Goal: Information Seeking & Learning: Get advice/opinions

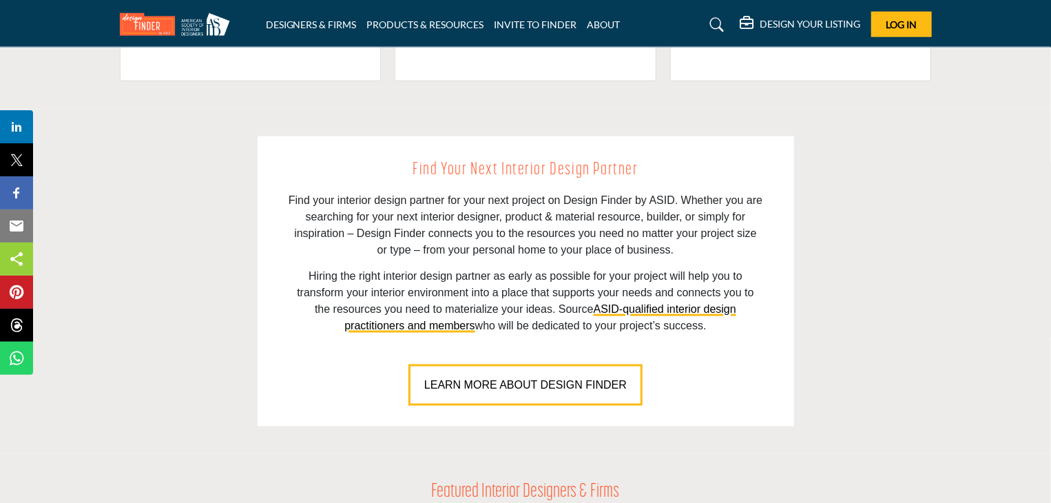
scroll to position [890, 0]
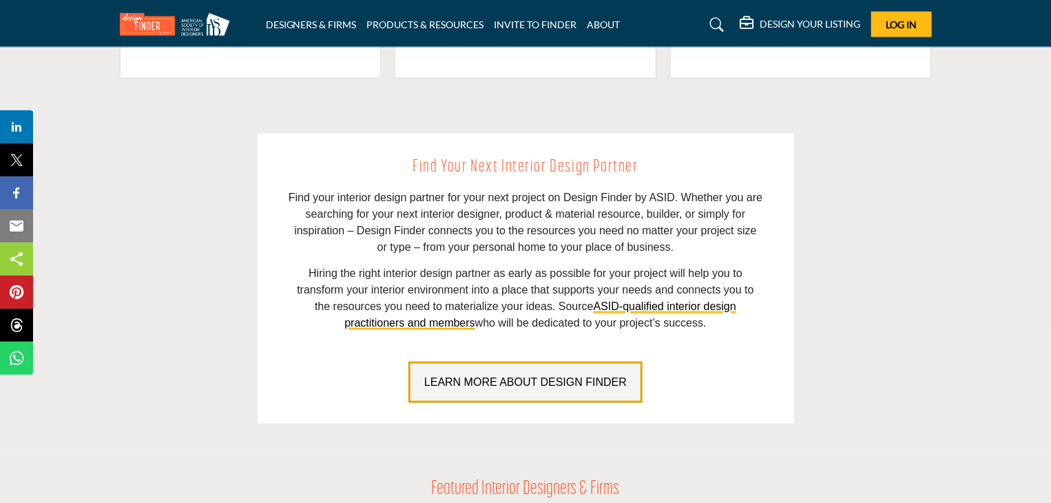
click at [563, 391] on button "LEARN MORE ABOUT DESIGN FINDER" at bounding box center [525, 382] width 234 height 41
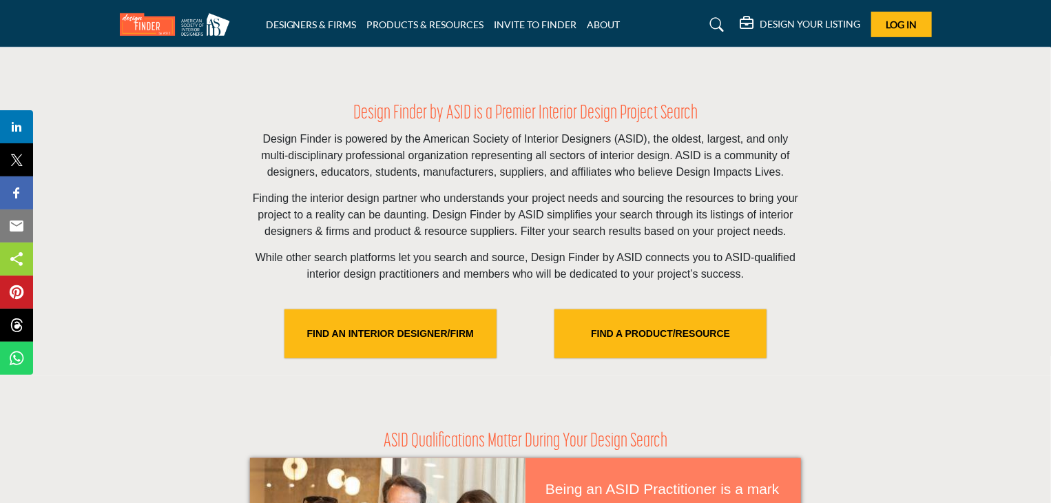
scroll to position [413, 0]
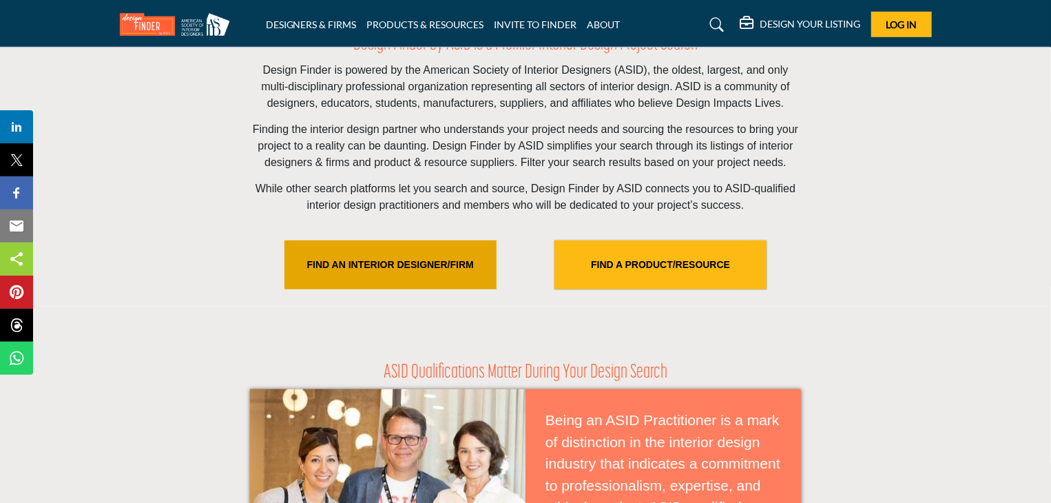
click at [413, 273] on link "FIND AN INTERIOR DESIGNER/FIRM" at bounding box center [390, 264] width 212 height 49
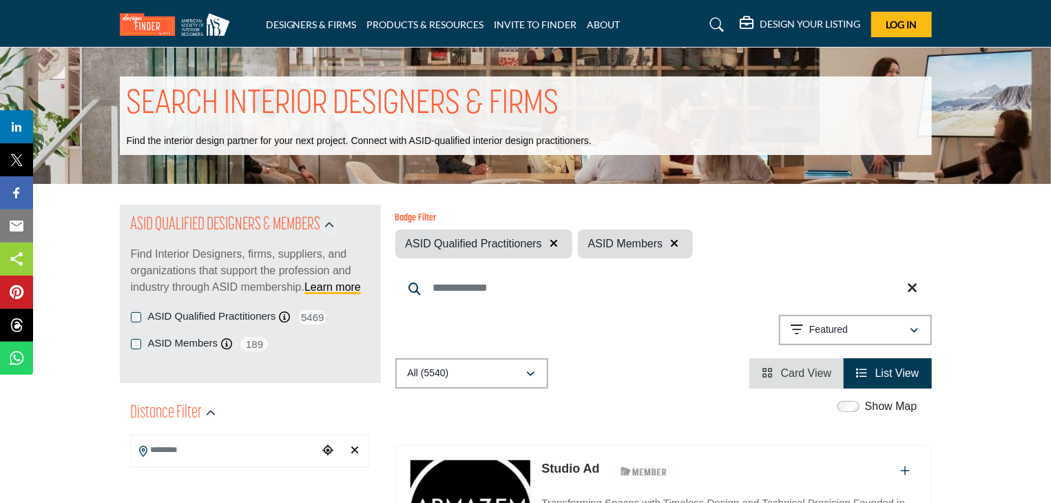
click at [333, 224] on icon "button" at bounding box center [330, 225] width 10 height 10
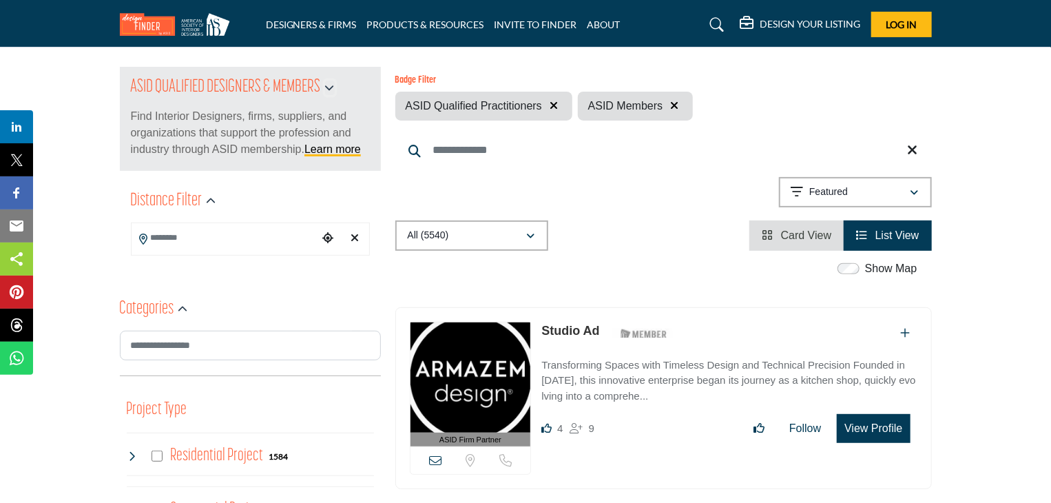
scroll to position [207, 0]
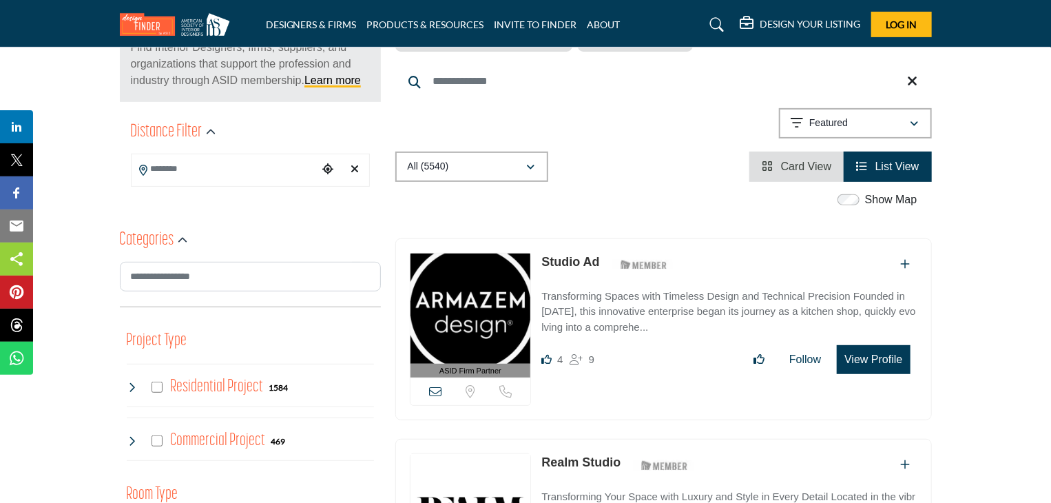
click at [212, 159] on input "Search Location" at bounding box center [225, 169] width 186 height 27
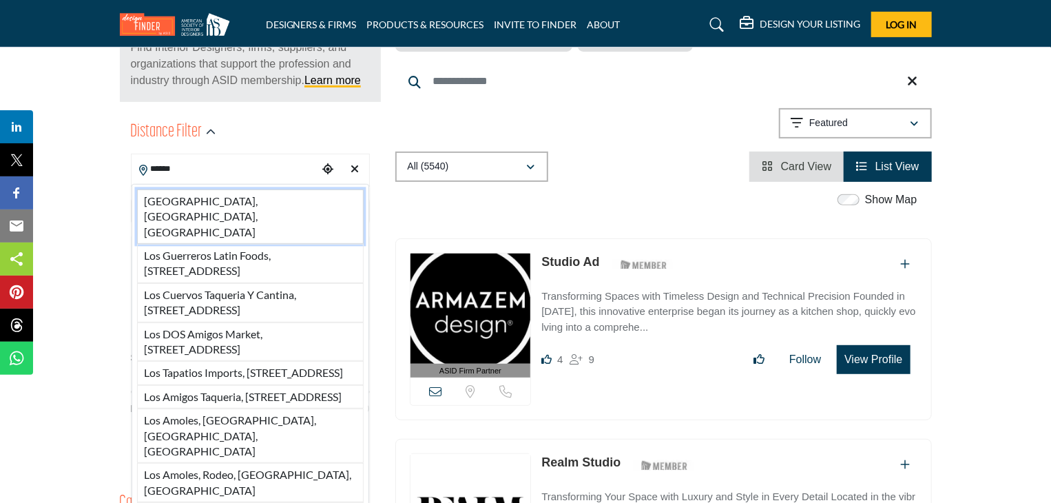
click at [209, 193] on li "[GEOGRAPHIC_DATA], [GEOGRAPHIC_DATA], [GEOGRAPHIC_DATA]" at bounding box center [250, 216] width 227 height 54
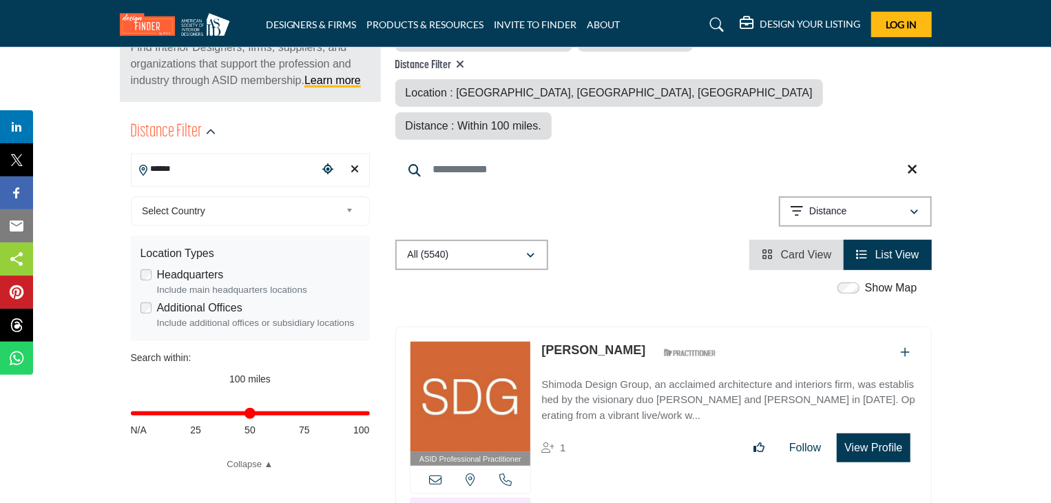
type input "**********"
type input "***"
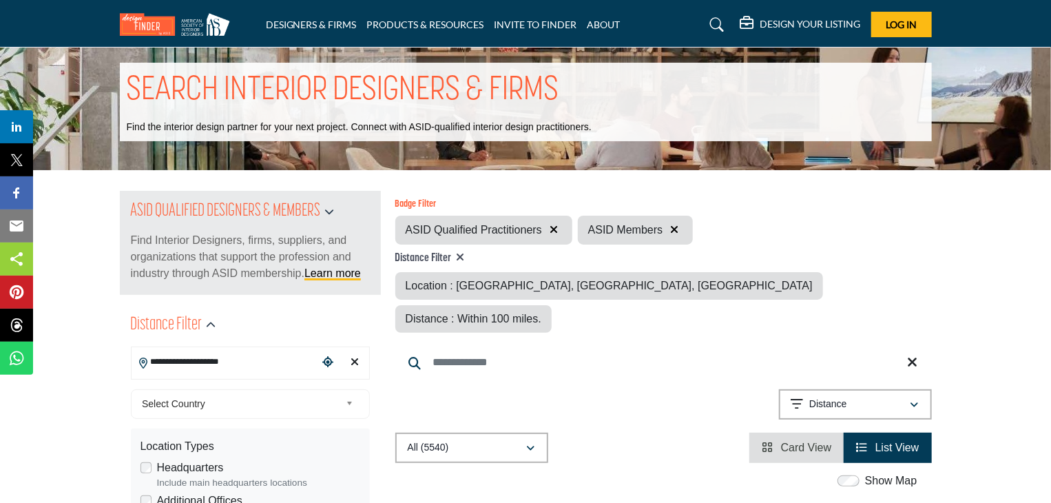
click at [198, 199] on div "ASID QUALIFIED DESIGNERS & MEMBERS Find Interior Designers, firms, suppliers, a…" at bounding box center [250, 243] width 239 height 104
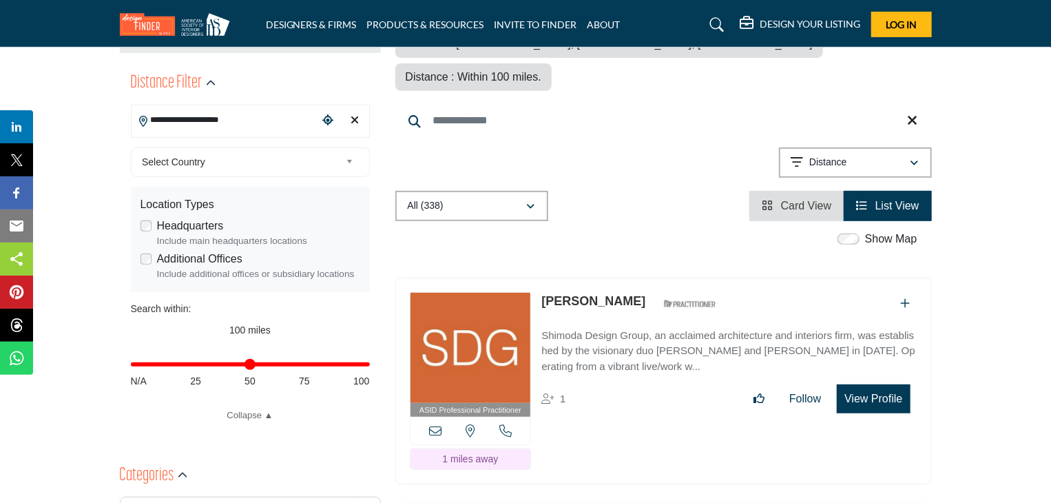
scroll to position [275, 0]
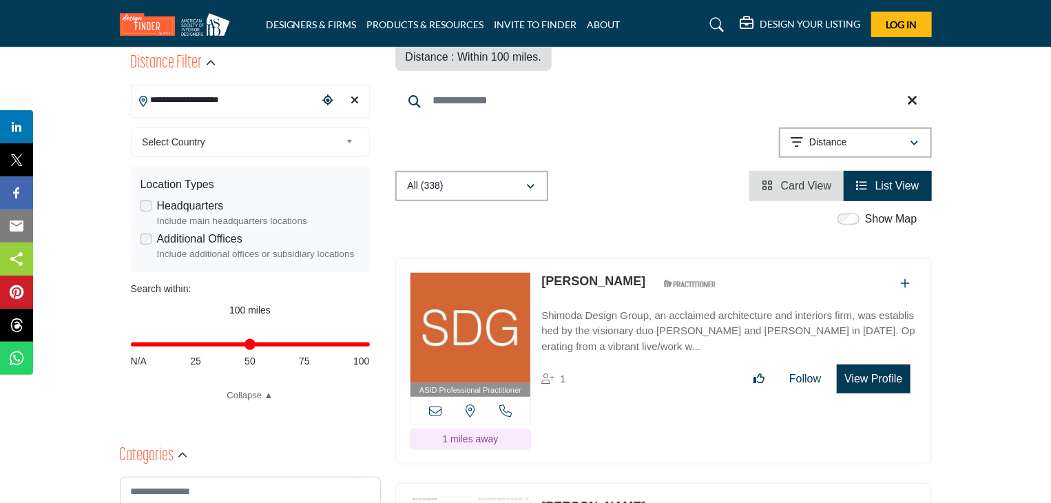
click at [275, 138] on span "Select Country" at bounding box center [241, 142] width 198 height 17
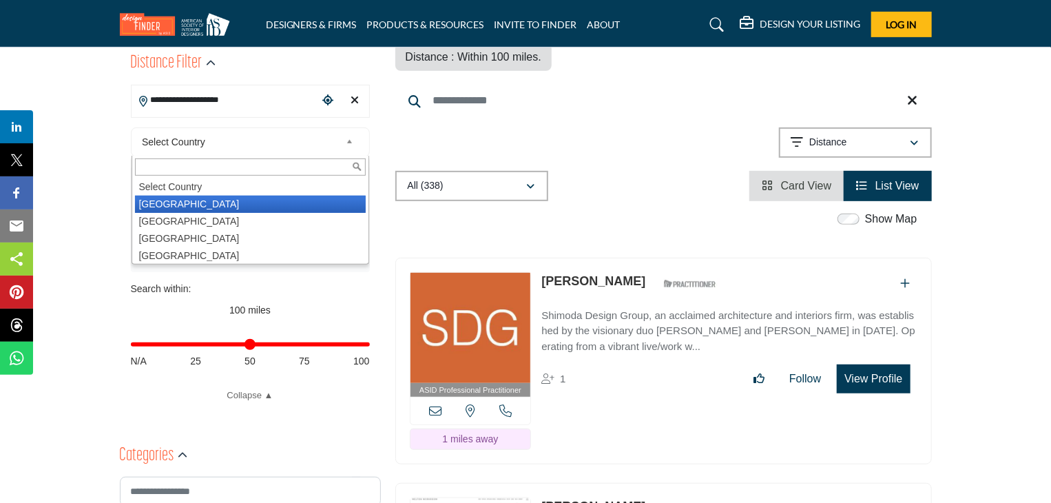
click at [213, 200] on li "United States" at bounding box center [250, 204] width 231 height 17
click at [242, 201] on div "Headquarters Include main headquarters locations" at bounding box center [250, 213] width 220 height 30
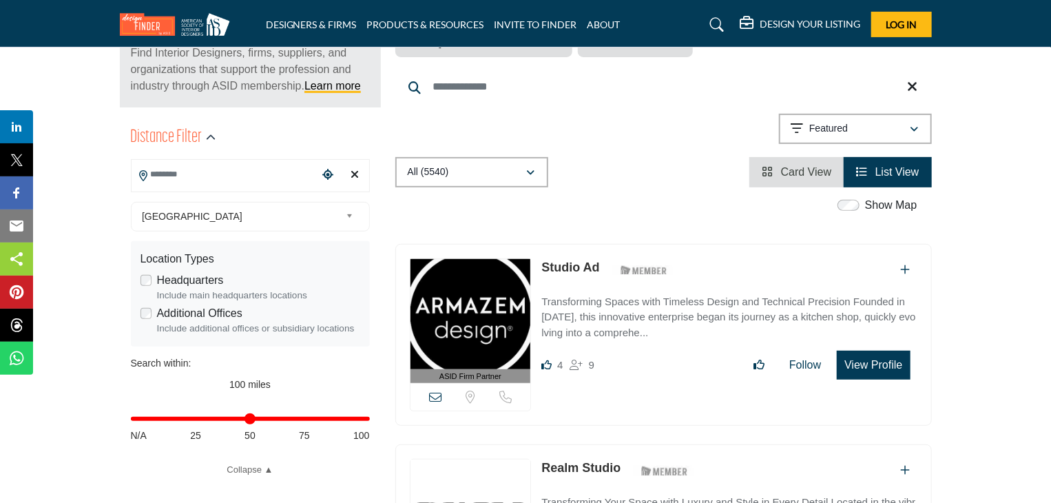
scroll to position [207, 0]
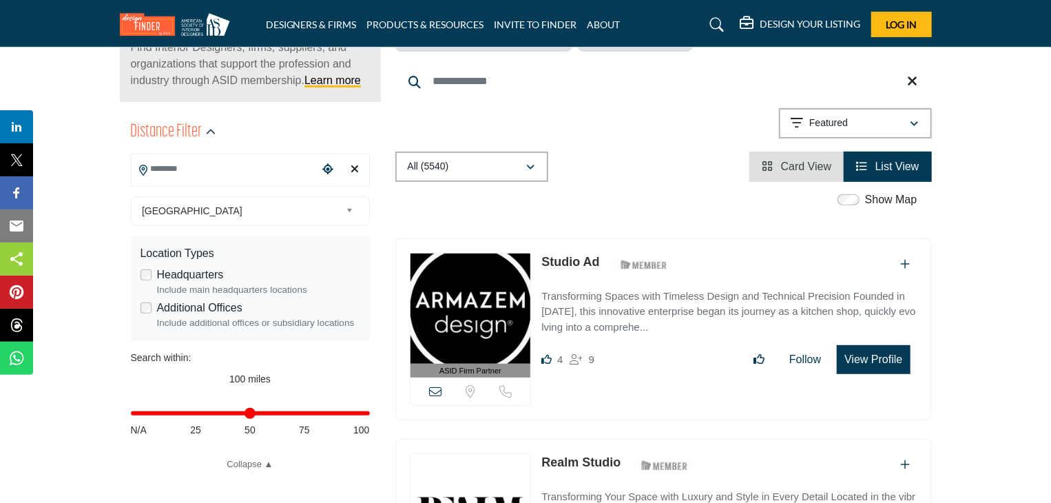
click at [198, 178] on input "Search Location" at bounding box center [225, 169] width 186 height 27
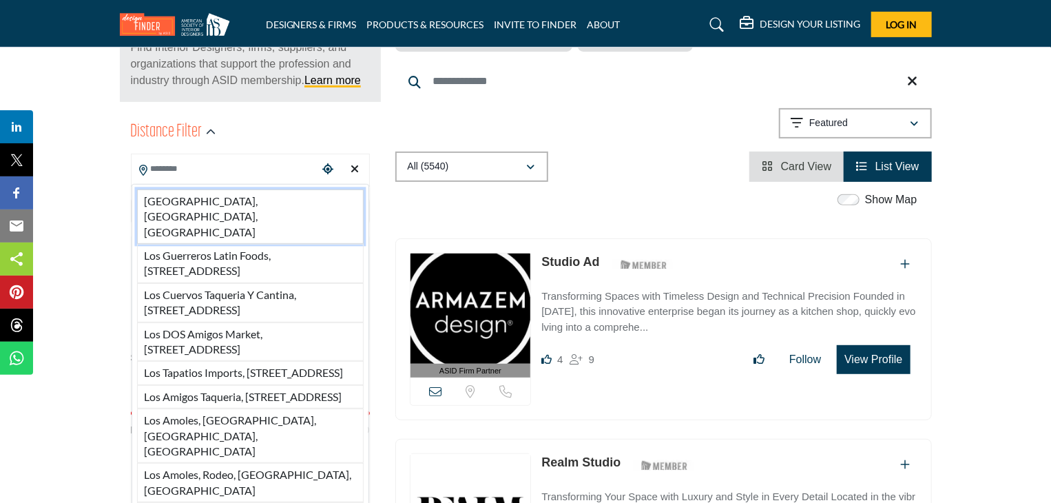
click at [219, 205] on li "Los Angeles, CA, USA" at bounding box center [250, 216] width 227 height 54
click at [222, 198] on div "United States Select Country United States Canada Afghanistan land Islands Alba…" at bounding box center [250, 211] width 239 height 30
type input "**********"
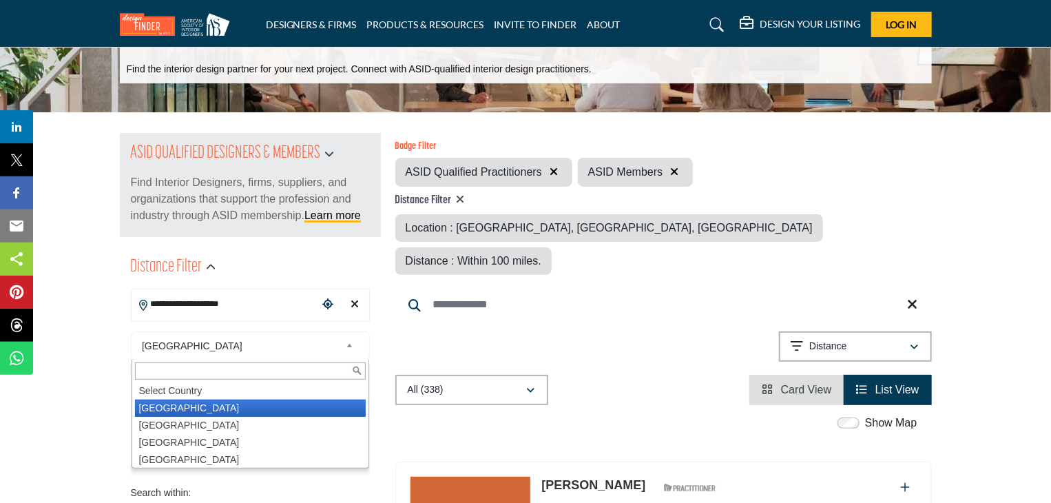
scroll to position [138, 0]
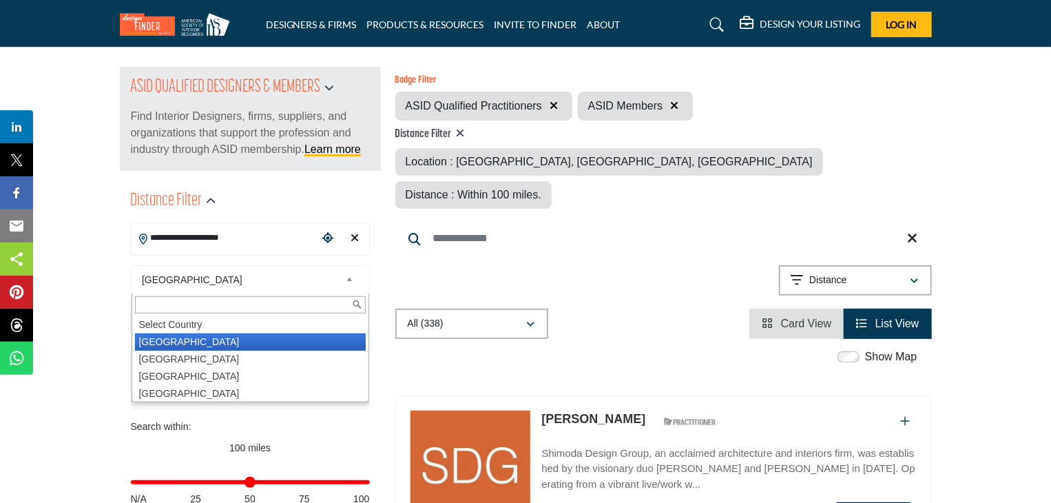
click at [629, 308] on div "All (338) All (338)" at bounding box center [663, 323] width 536 height 30
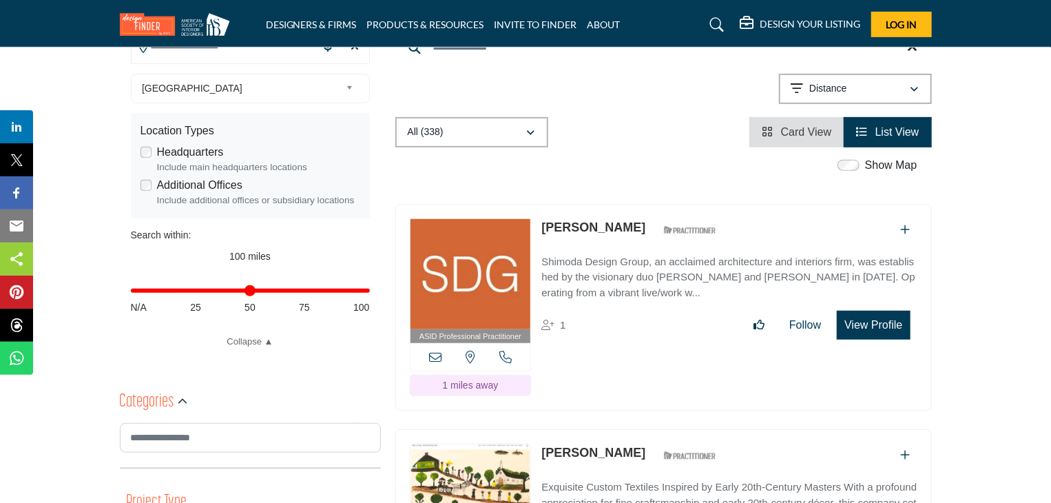
scroll to position [344, 0]
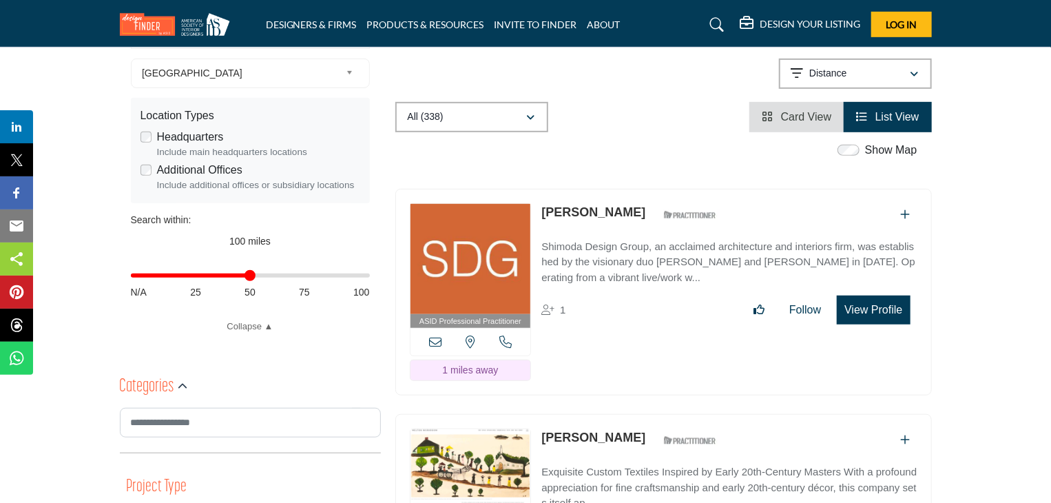
drag, startPoint x: 366, startPoint y: 276, endPoint x: 251, endPoint y: 286, distance: 115.4
type input "**"
click at [251, 277] on input "Distance in miles" at bounding box center [250, 275] width 239 height 3
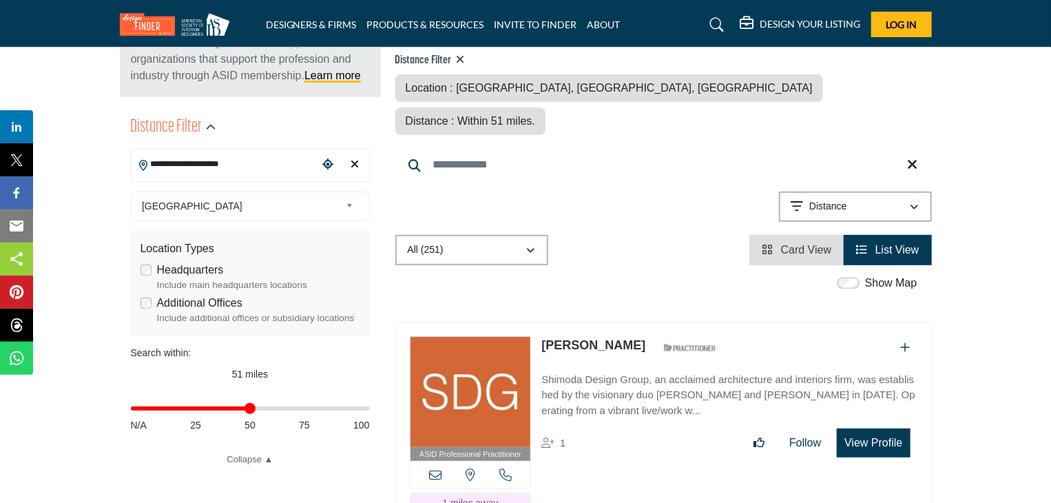
scroll to position [482, 0]
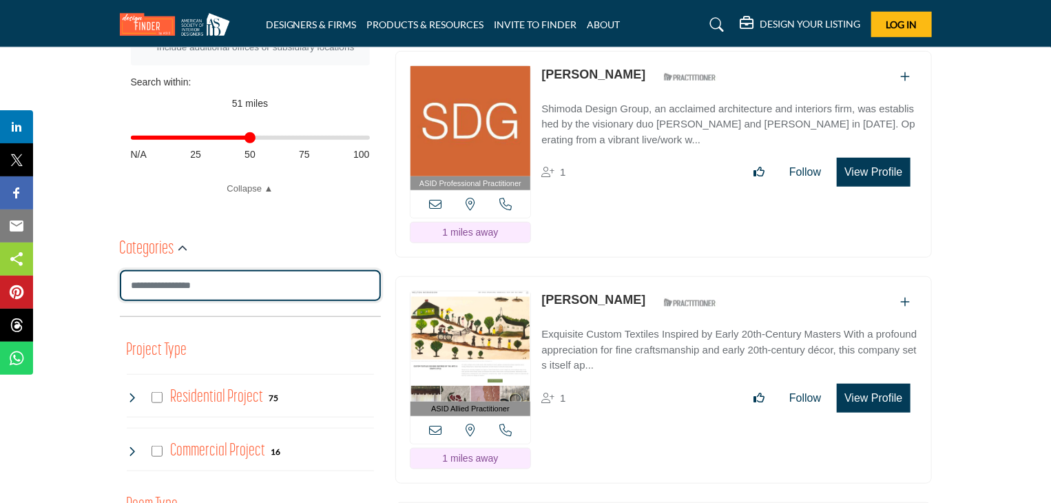
click at [218, 280] on input "Search Category" at bounding box center [250, 285] width 261 height 31
type input "**********"
type input "*"
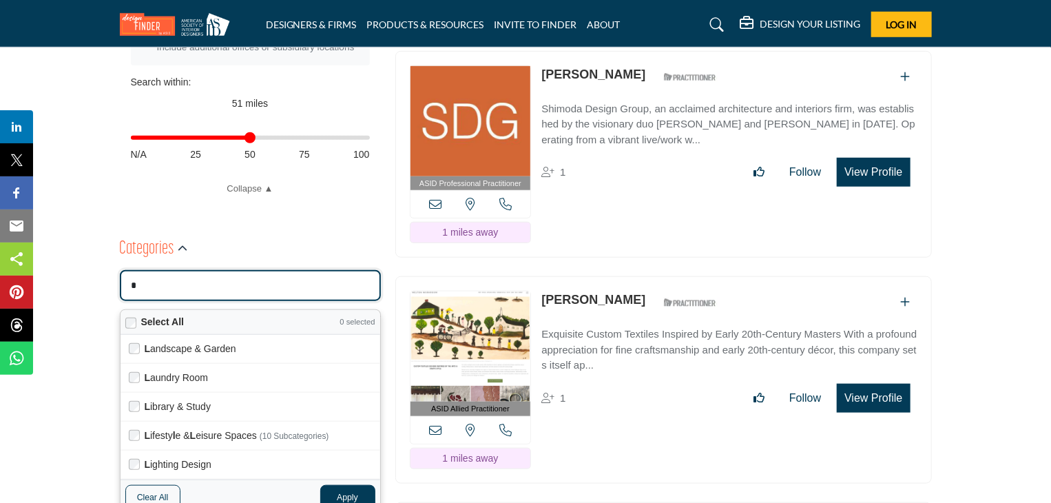
type input "**********"
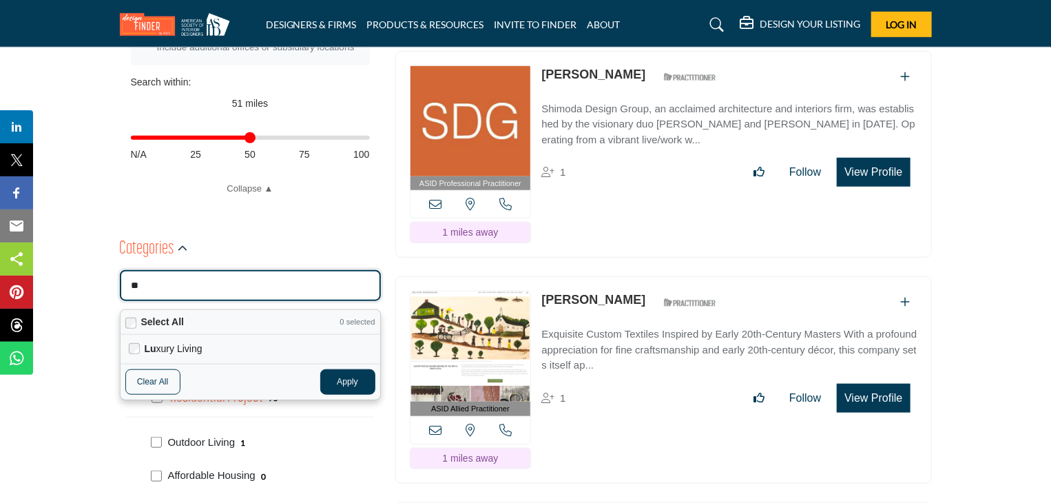
click at [190, 348] on label "Lu xury Living" at bounding box center [258, 348] width 227 height 17
click at [362, 376] on button "Apply" at bounding box center [347, 381] width 55 height 25
type input "**"
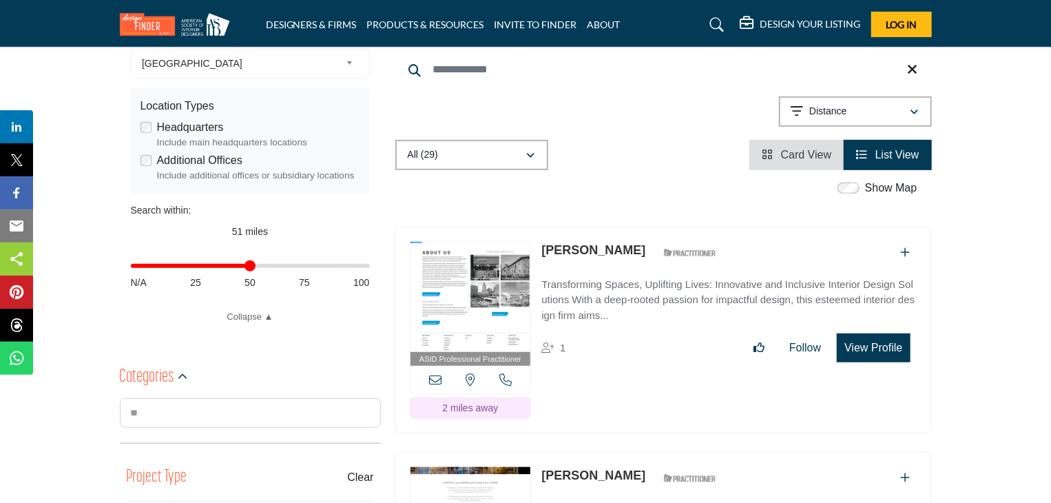
scroll to position [413, 0]
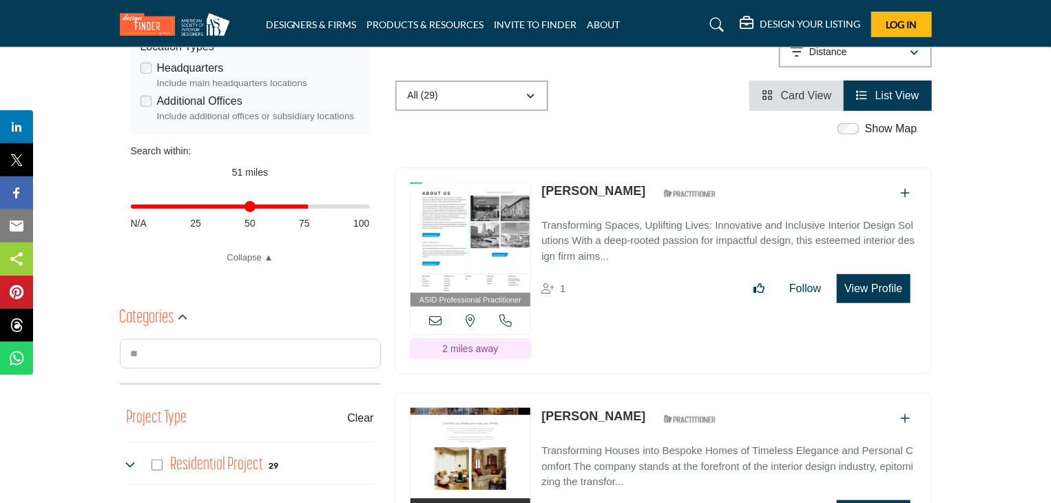
drag, startPoint x: 250, startPoint y: 208, endPoint x: 304, endPoint y: 217, distance: 54.5
type input "**"
click at [304, 208] on input "Distance in miles" at bounding box center [250, 206] width 239 height 3
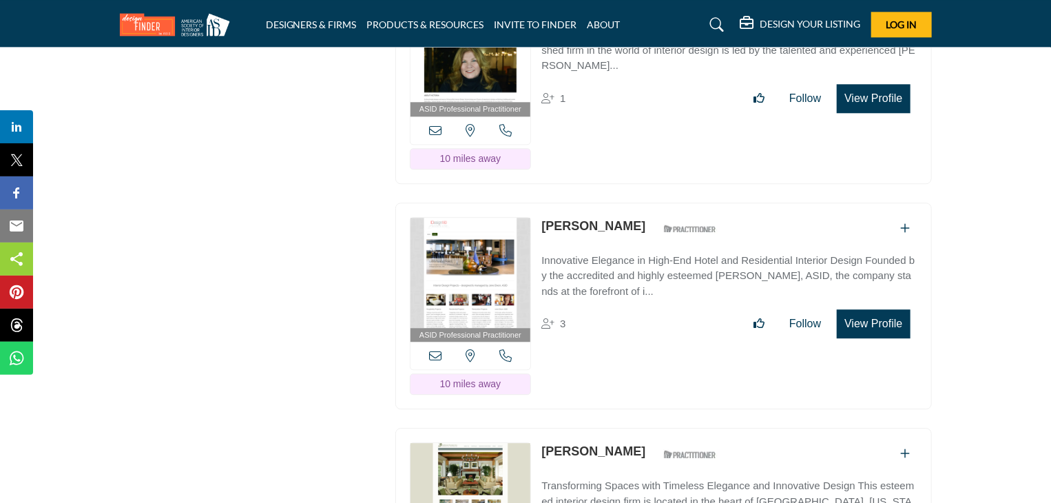
scroll to position [1859, 0]
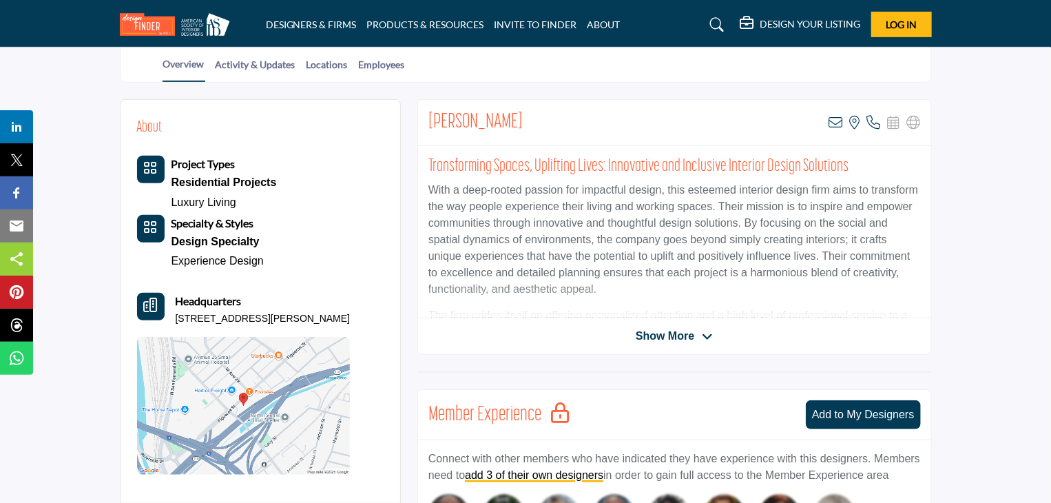
scroll to position [256, 0]
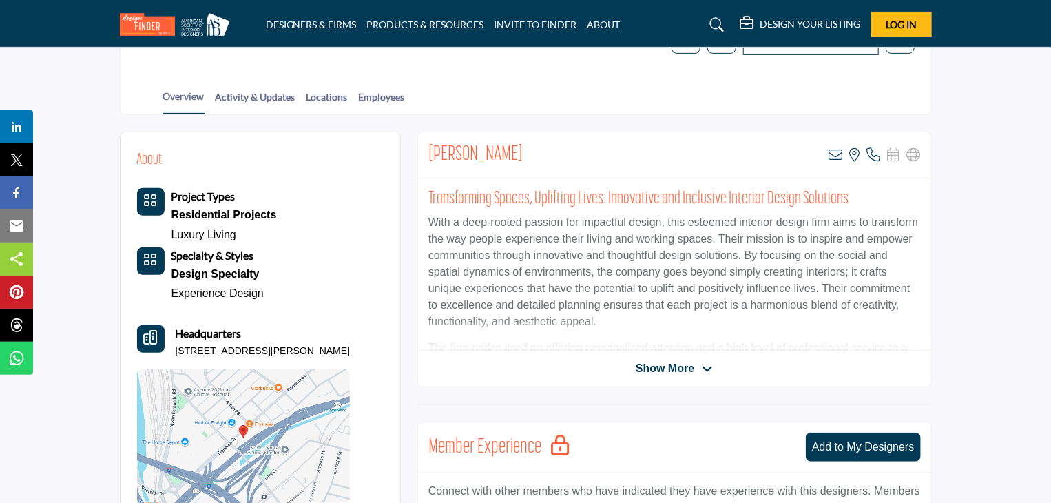
click at [678, 370] on span "Show More" at bounding box center [665, 368] width 59 height 17
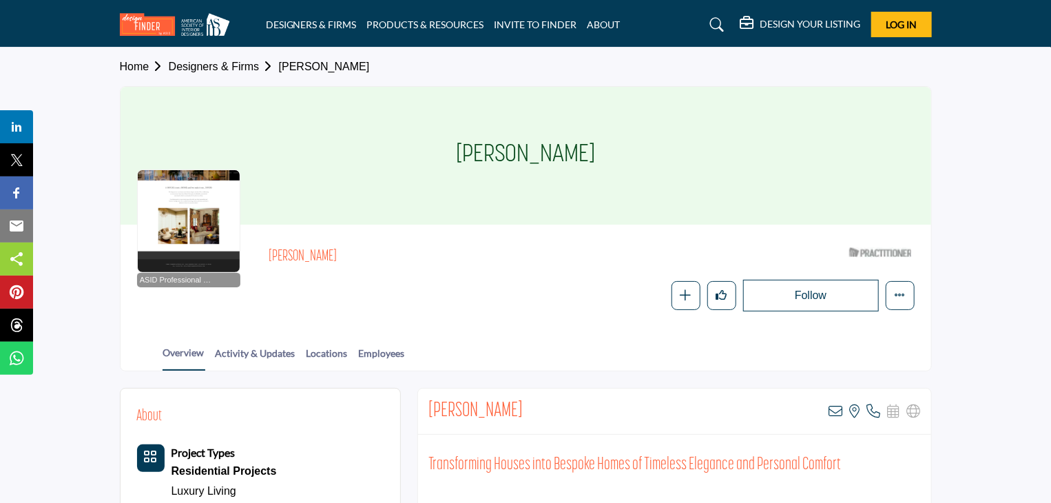
scroll to position [275, 0]
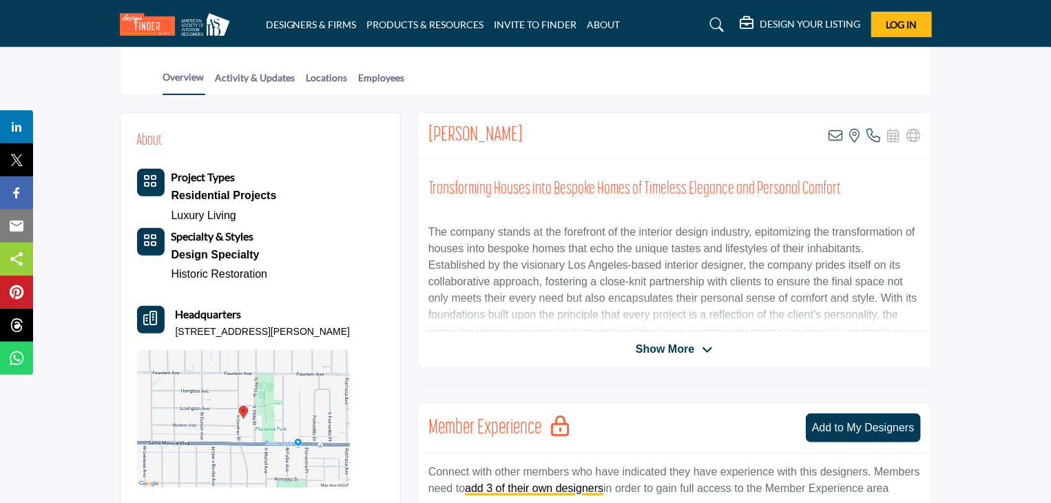
click at [653, 352] on span "Show More" at bounding box center [665, 349] width 59 height 17
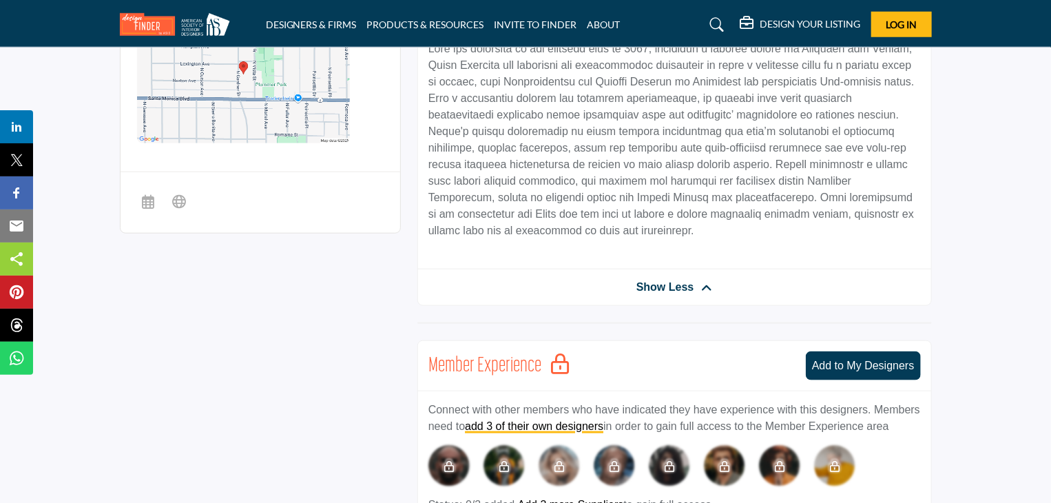
scroll to position [482, 0]
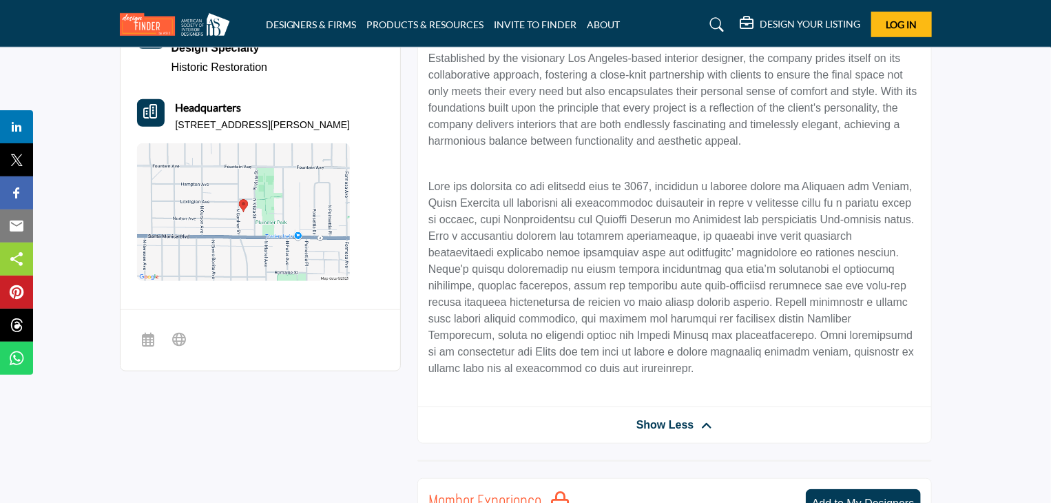
click at [251, 225] on img at bounding box center [243, 212] width 213 height 138
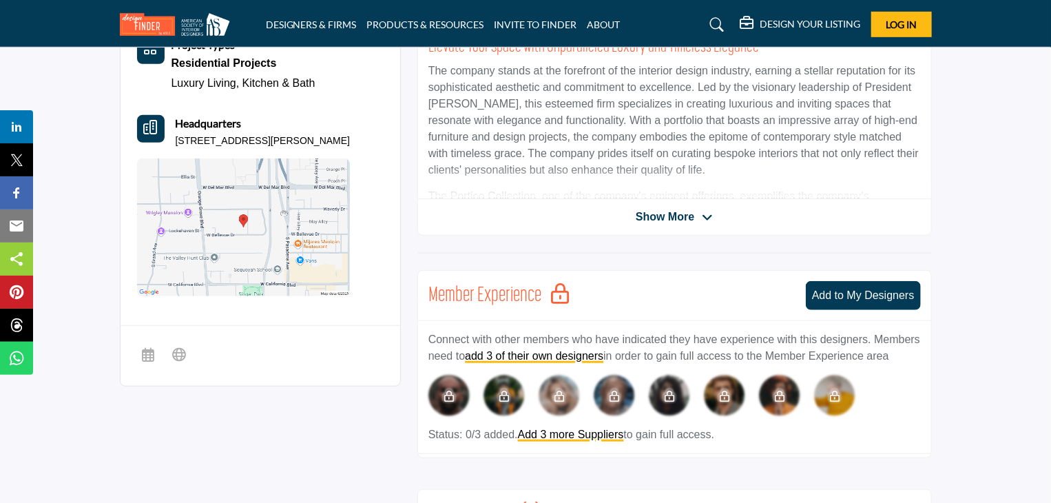
scroll to position [482, 0]
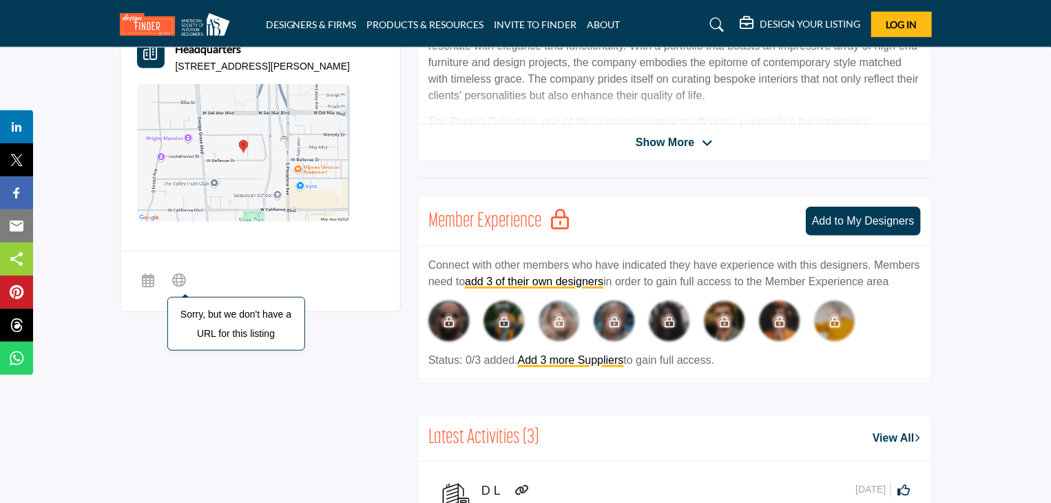
click at [180, 287] on span "Sorry, but we don't have a URL for this listing" at bounding box center [179, 282] width 25 height 28
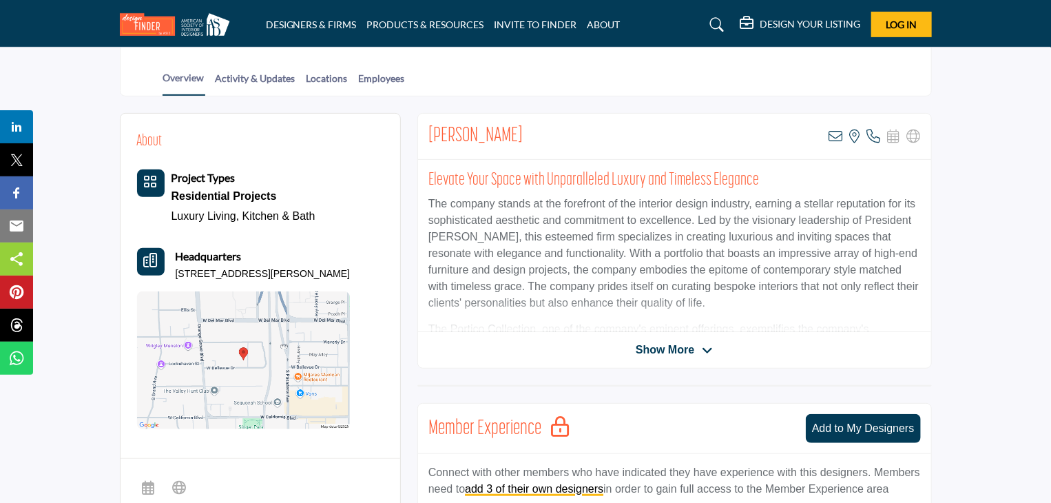
scroll to position [275, 0]
click at [676, 351] on span "Show More" at bounding box center [665, 349] width 59 height 17
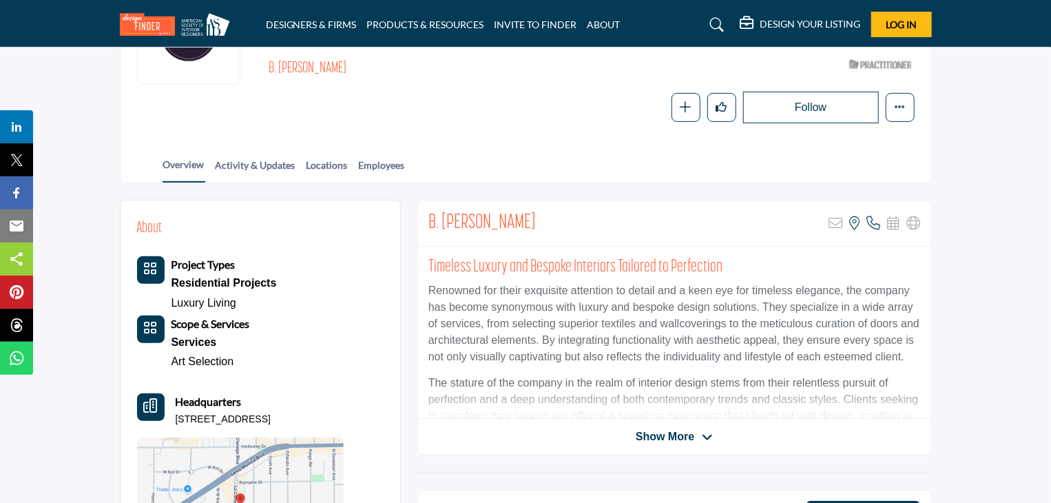
scroll to position [191, 0]
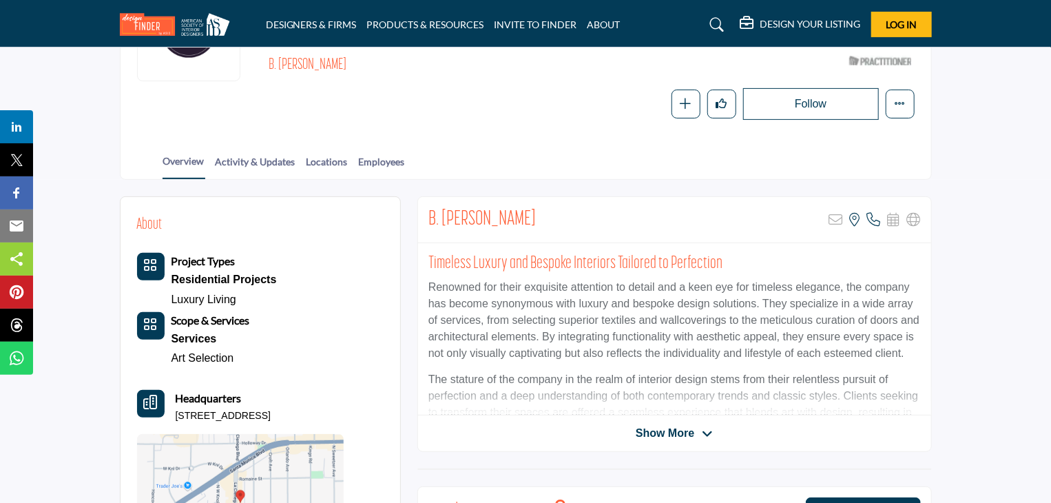
click at [717, 439] on div "Show More" at bounding box center [674, 433] width 513 height 17
click at [656, 428] on span "Show More" at bounding box center [665, 433] width 59 height 17
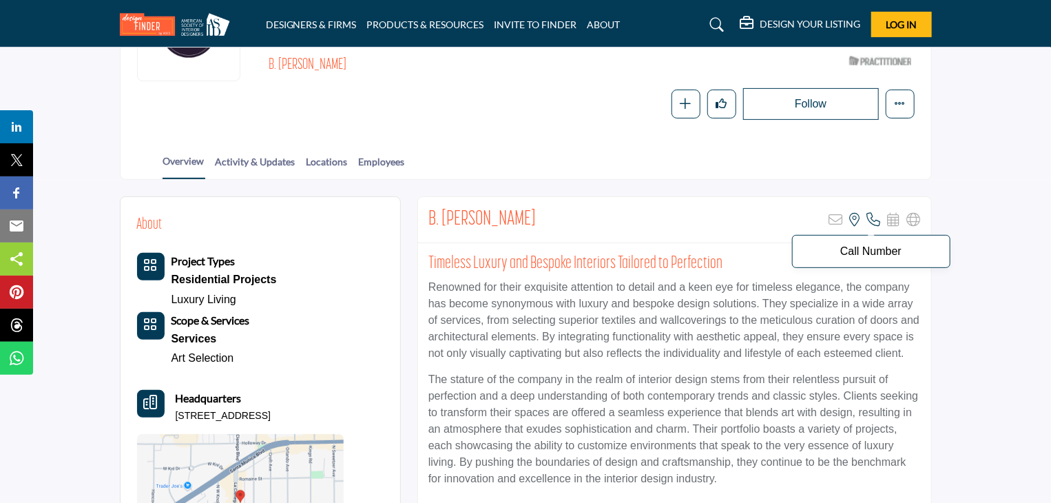
click at [870, 213] on icon at bounding box center [874, 220] width 14 height 14
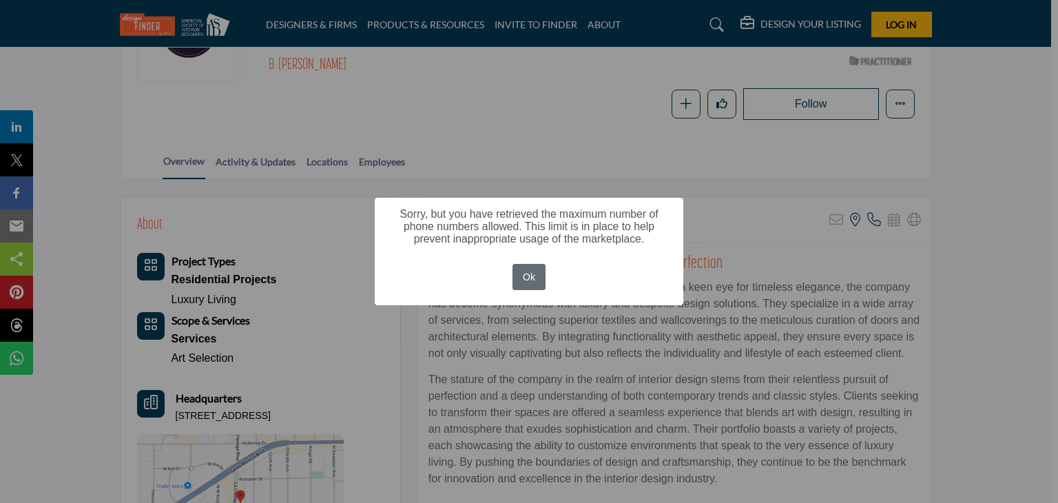
click at [528, 272] on button "Ok" at bounding box center [529, 277] width 34 height 27
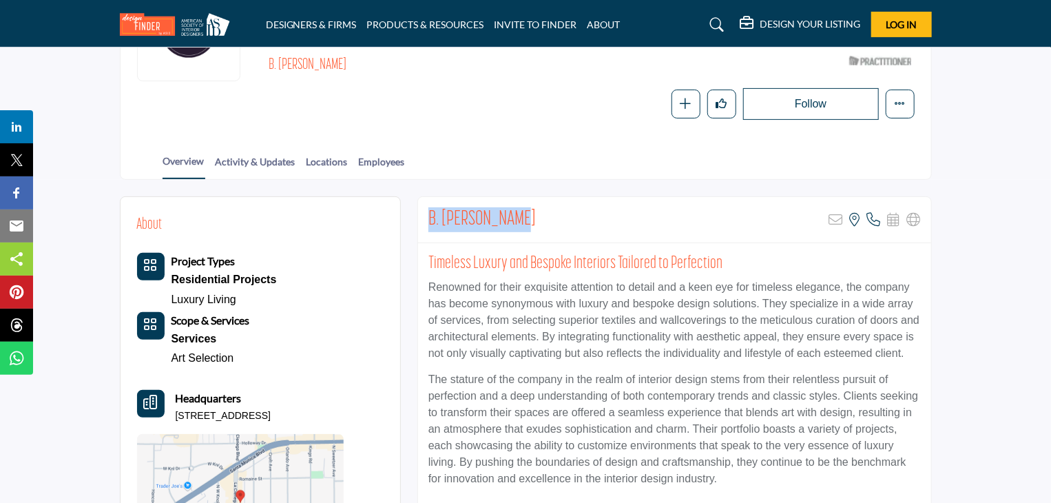
drag, startPoint x: 432, startPoint y: 221, endPoint x: 546, endPoint y: 224, distance: 114.3
click at [546, 224] on div "B. David Levine Sorry, but this listing is on a subscription plan which does no…" at bounding box center [674, 220] width 513 height 46
copy h2 "B. David Levine"
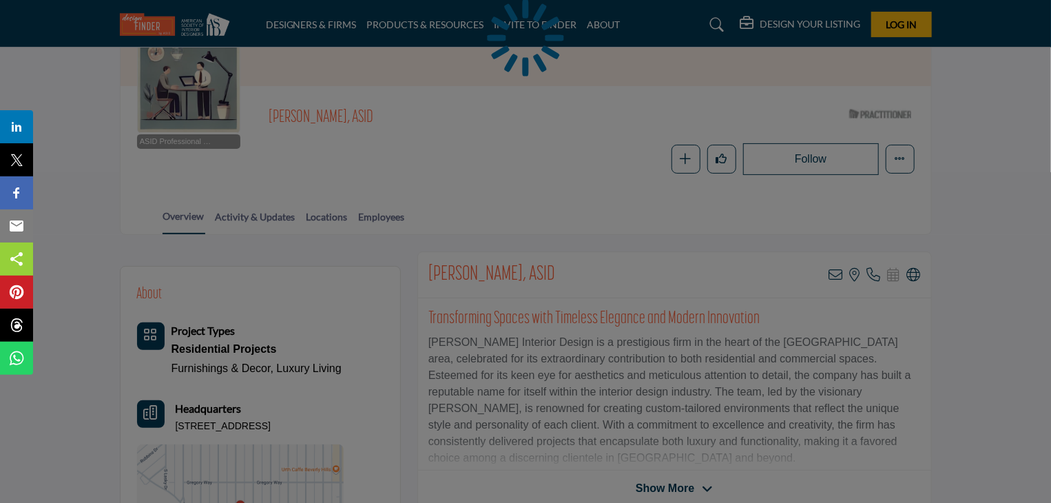
scroll to position [275, 0]
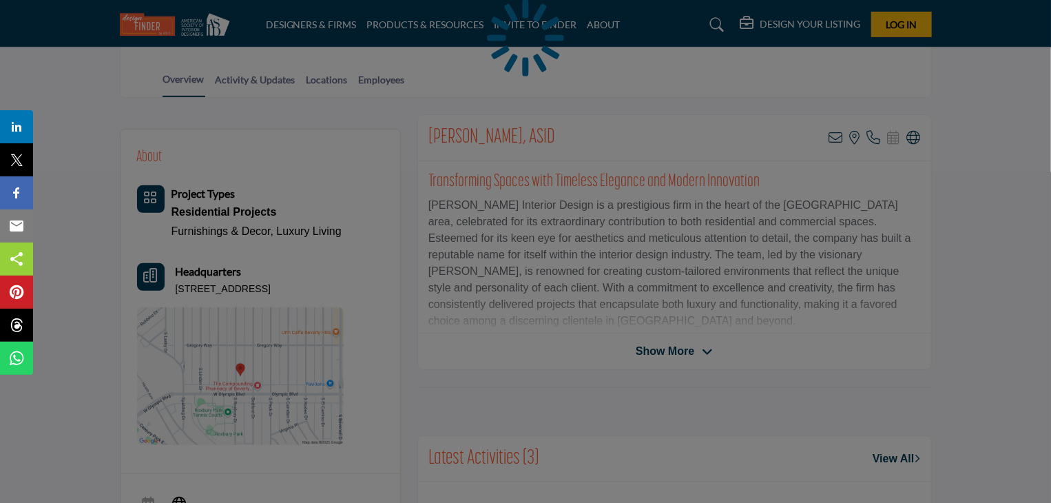
click at [916, 135] on div at bounding box center [525, 251] width 1051 height 503
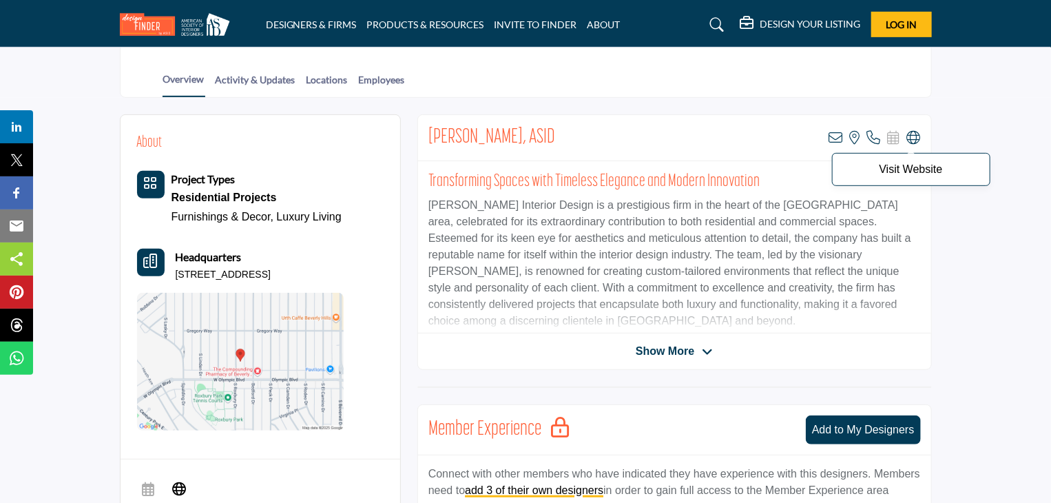
click at [906, 165] on p "Visit Website" at bounding box center [910, 169] width 143 height 11
click at [886, 171] on p "Visit Website" at bounding box center [910, 169] width 143 height 11
click at [928, 174] on p "Visit Website" at bounding box center [910, 169] width 143 height 11
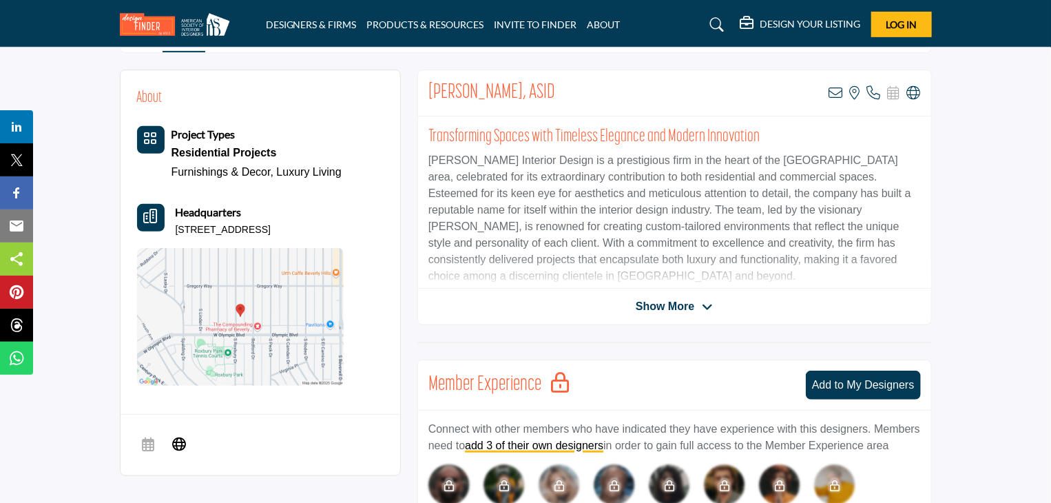
scroll to position [344, 0]
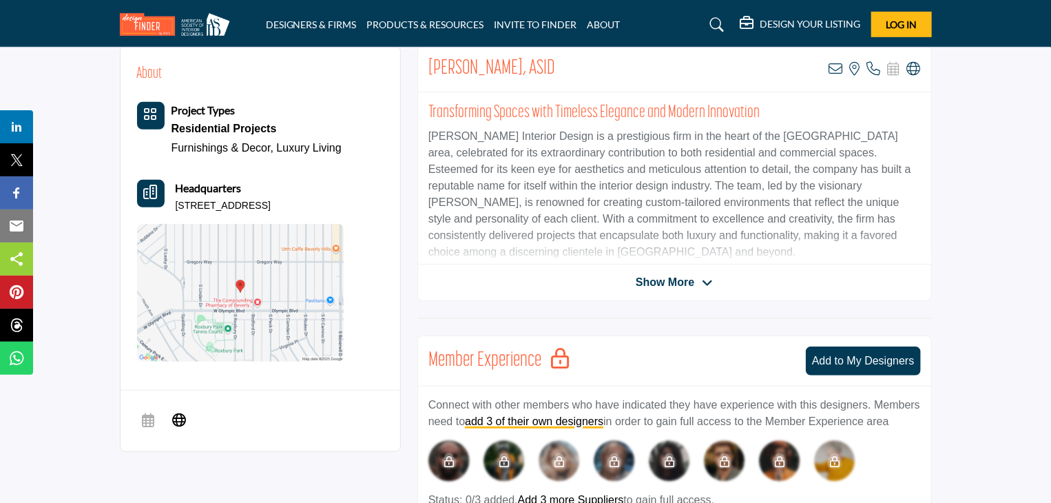
click at [742, 194] on p "Ellen Korney Interior Design is a prestigious firm in the heart of the Greater …" at bounding box center [674, 194] width 492 height 132
click at [912, 67] on icon at bounding box center [914, 69] width 14 height 14
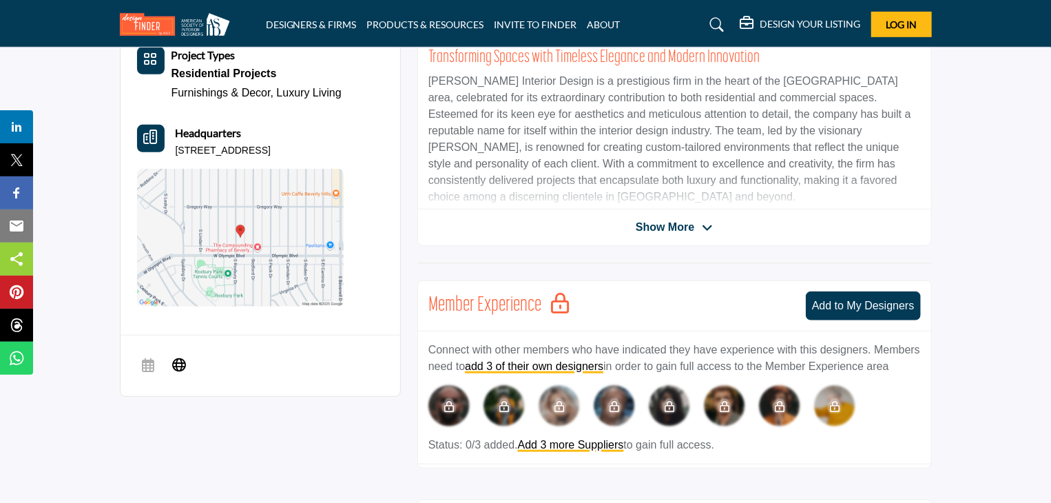
scroll to position [413, 0]
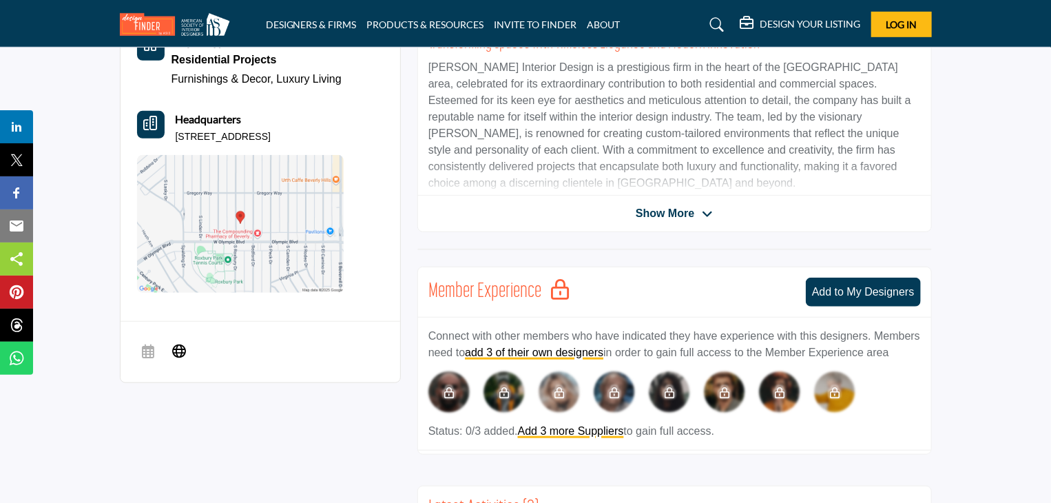
click at [692, 211] on span "Show More" at bounding box center [665, 213] width 59 height 17
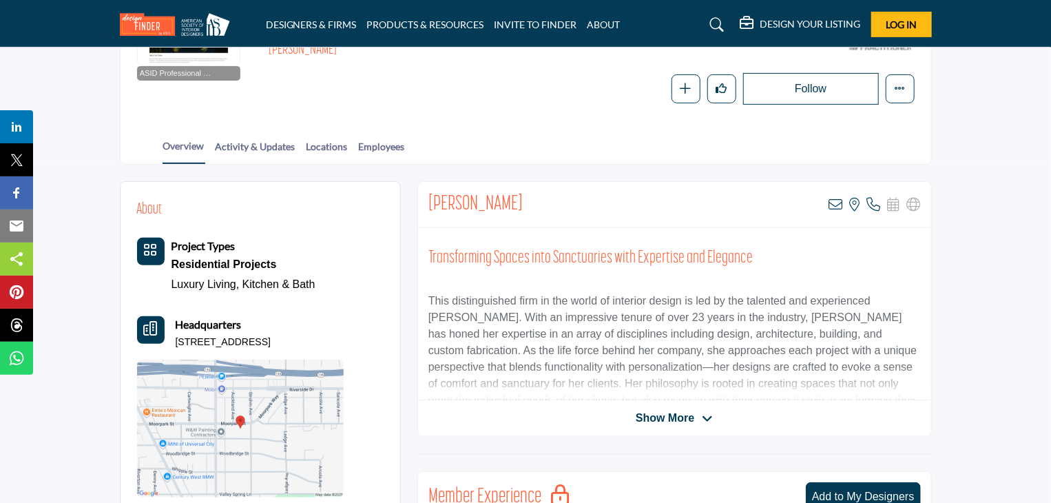
scroll to position [275, 0]
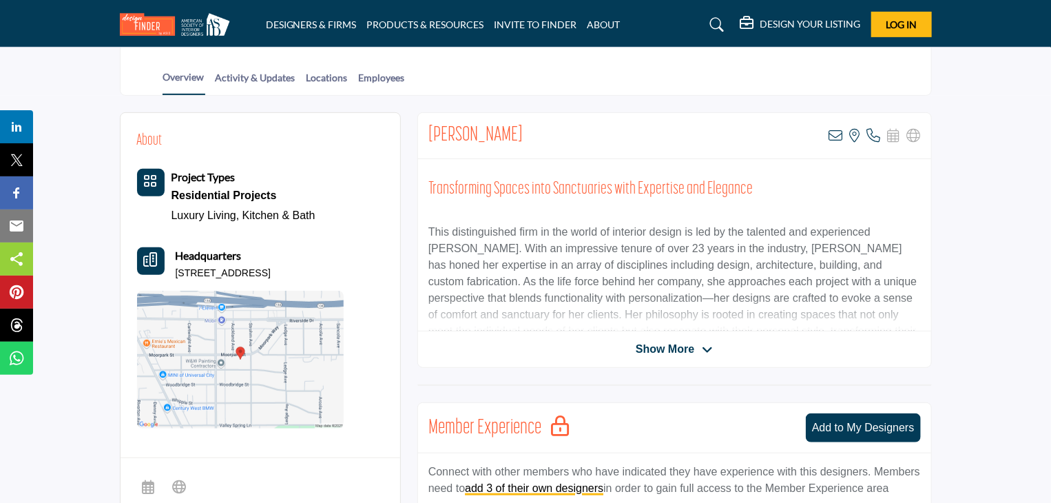
drag, startPoint x: 419, startPoint y: 131, endPoint x: 517, endPoint y: 122, distance: 98.9
click at [517, 122] on div "[PERSON_NAME] View email address of this listing View the location of this list…" at bounding box center [674, 136] width 513 height 46
copy h2 "[PERSON_NAME]"
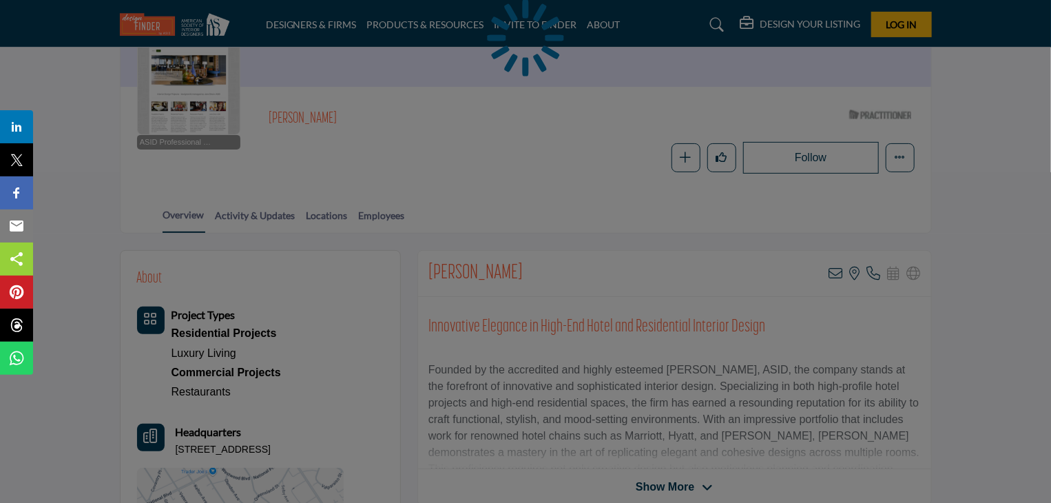
scroll to position [275, 0]
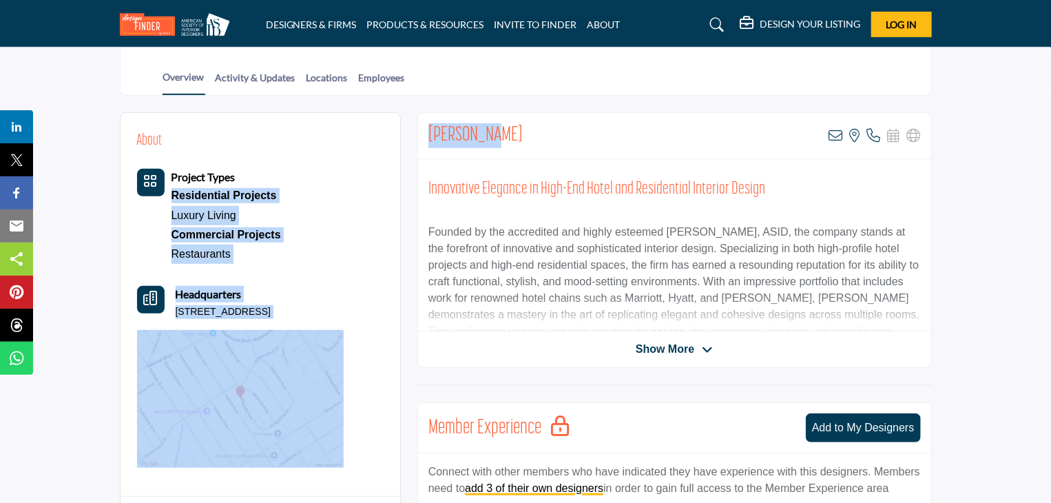
drag, startPoint x: 506, startPoint y: 134, endPoint x: 369, endPoint y: 138, distance: 137.1
click at [587, 127] on div "[PERSON_NAME] View email address of this listing View the location of this list…" at bounding box center [674, 136] width 513 height 46
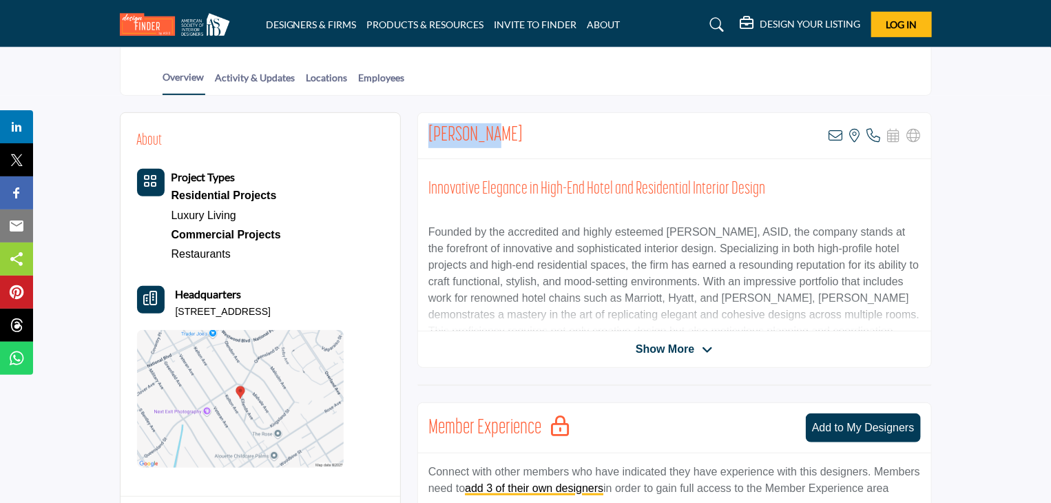
drag, startPoint x: 441, startPoint y: 133, endPoint x: 417, endPoint y: 133, distance: 24.1
click at [417, 133] on div "[PERSON_NAME] View email address of this listing View the location of this list…" at bounding box center [674, 239] width 514 height 255
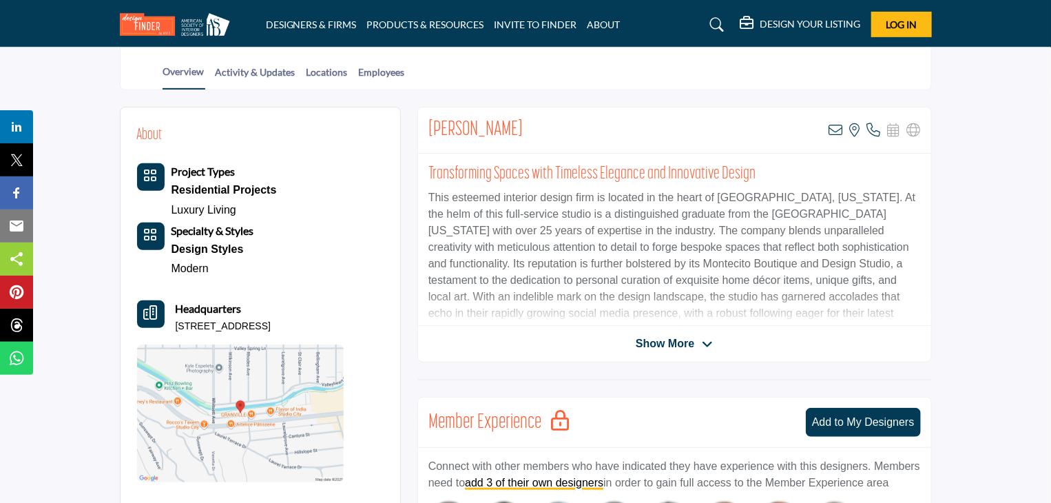
scroll to position [207, 0]
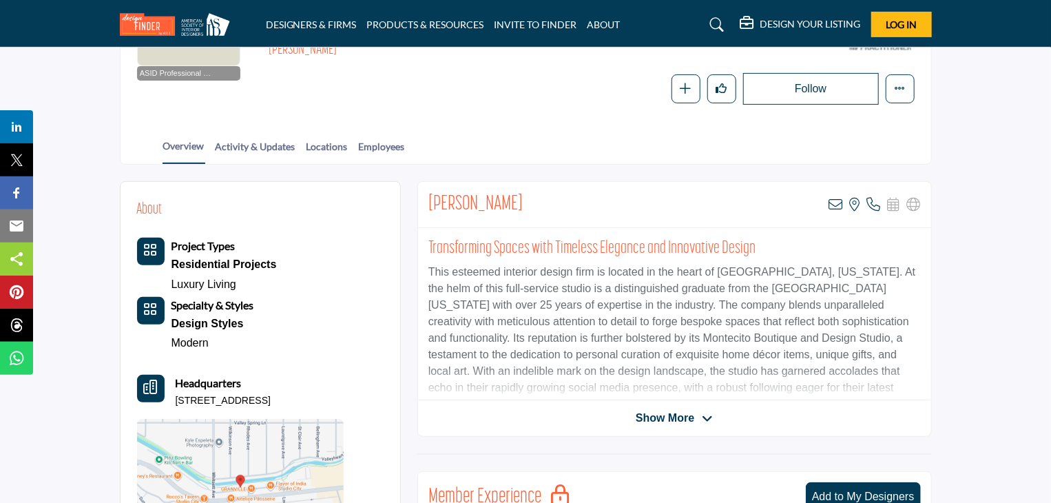
drag, startPoint x: 421, startPoint y: 203, endPoint x: 565, endPoint y: 195, distance: 143.5
click at [565, 195] on div "[PERSON_NAME] View email address of this listing View the location of this list…" at bounding box center [674, 205] width 513 height 46
copy h2 "[PERSON_NAME]"
